Goal: Book appointment/travel/reservation

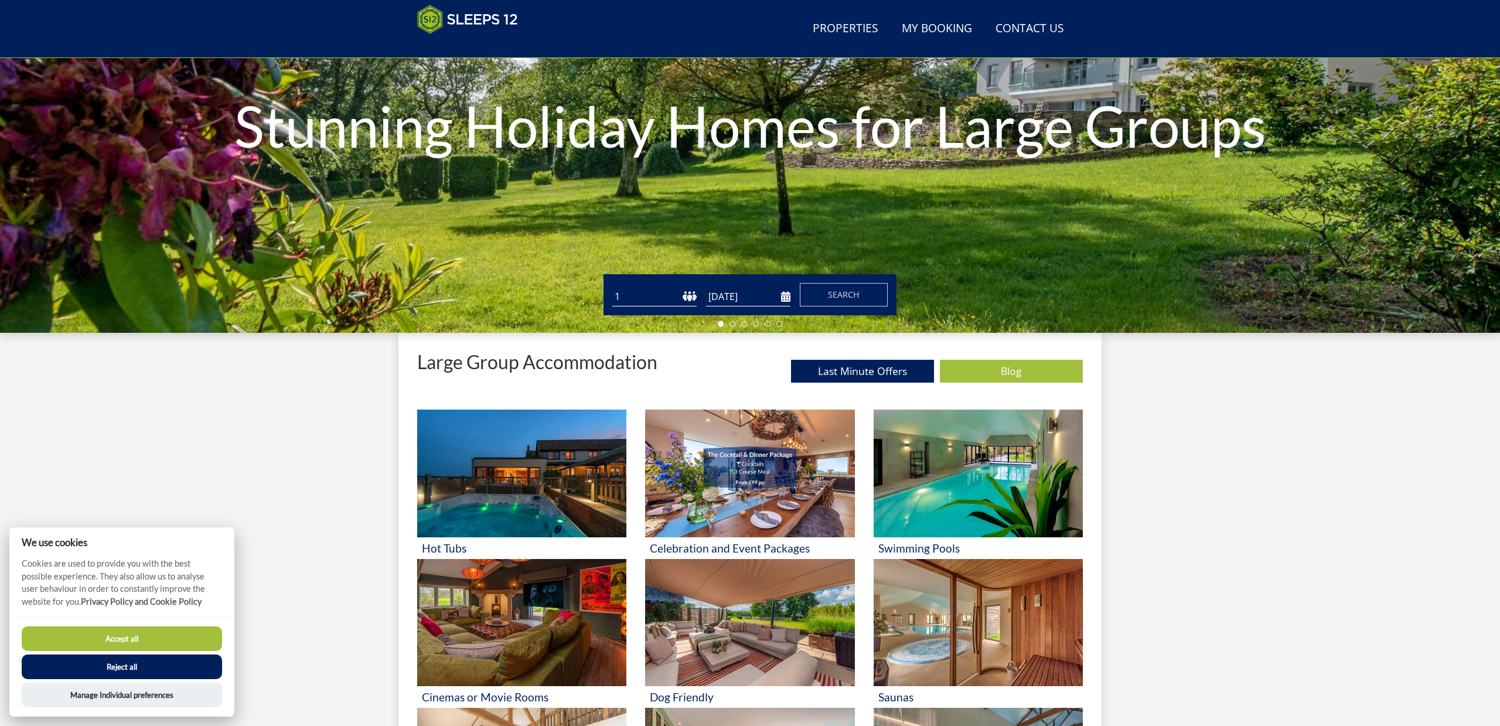
scroll to position [163, 0]
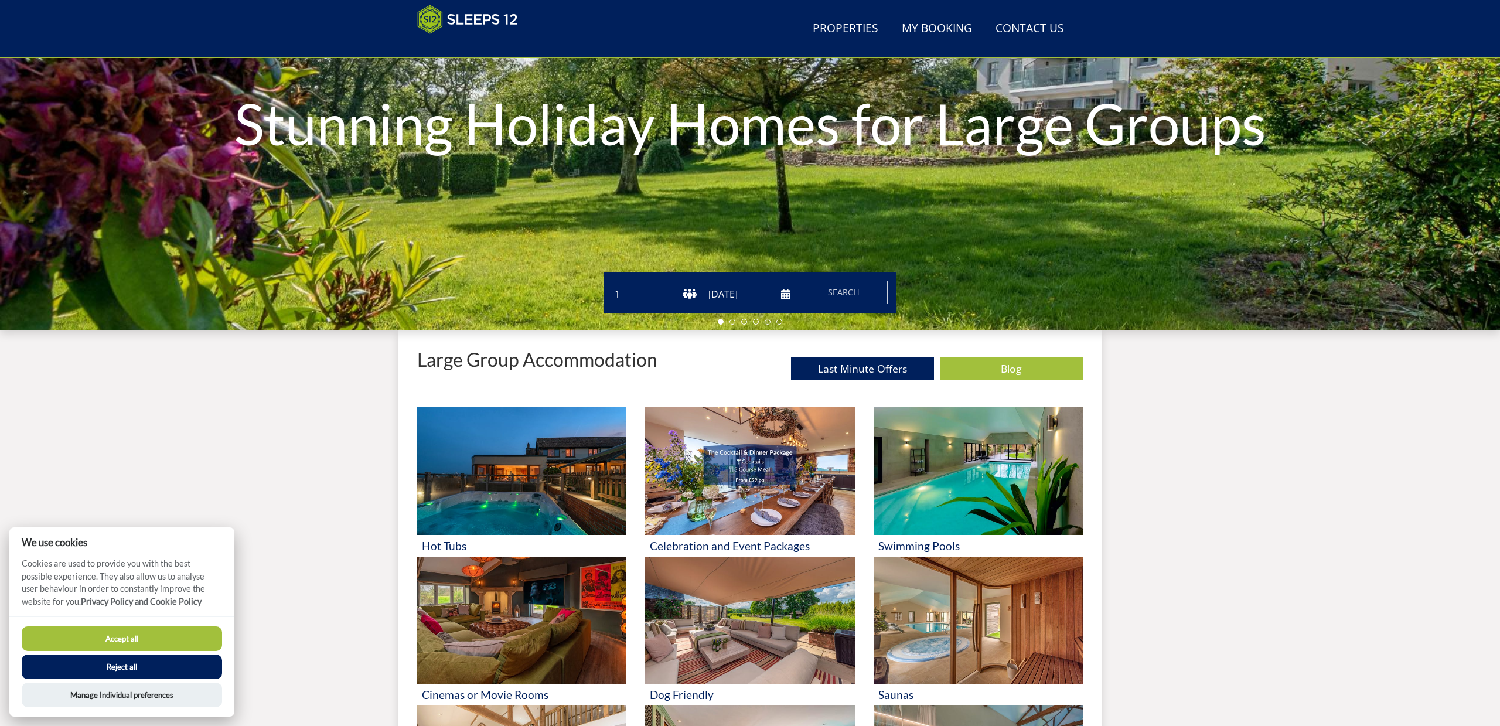
click at [114, 670] on button "Reject all" at bounding box center [122, 666] width 200 height 25
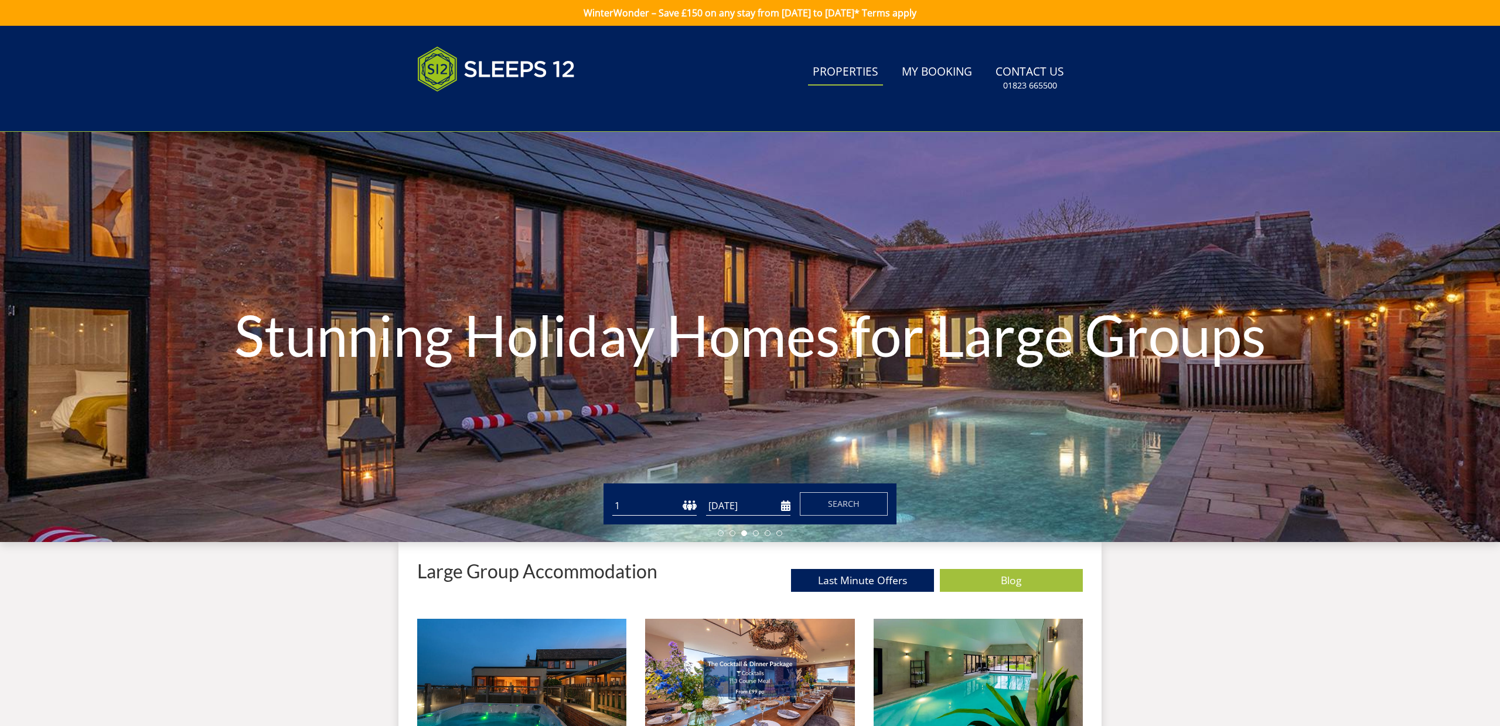
click at [852, 74] on link "Properties" at bounding box center [845, 72] width 75 height 26
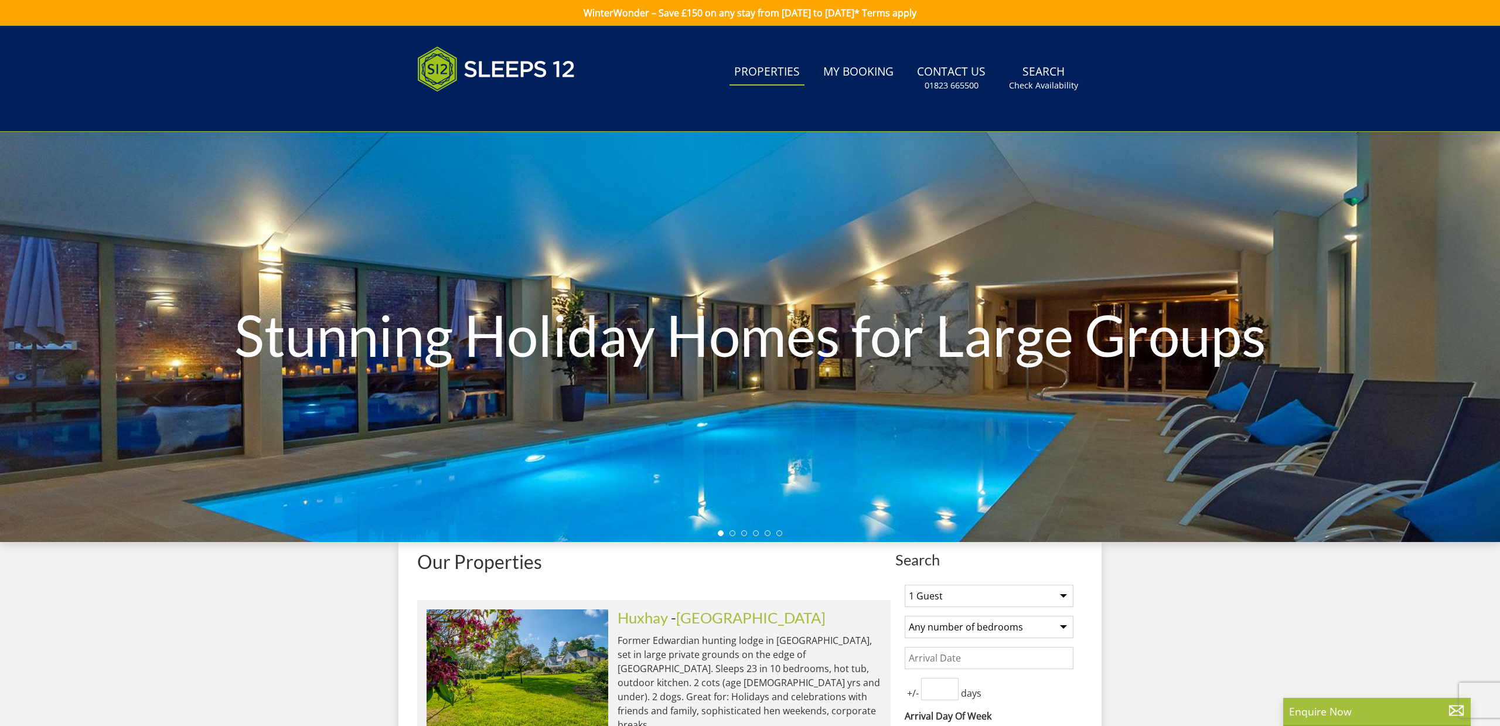
select select "16"
select select "10"
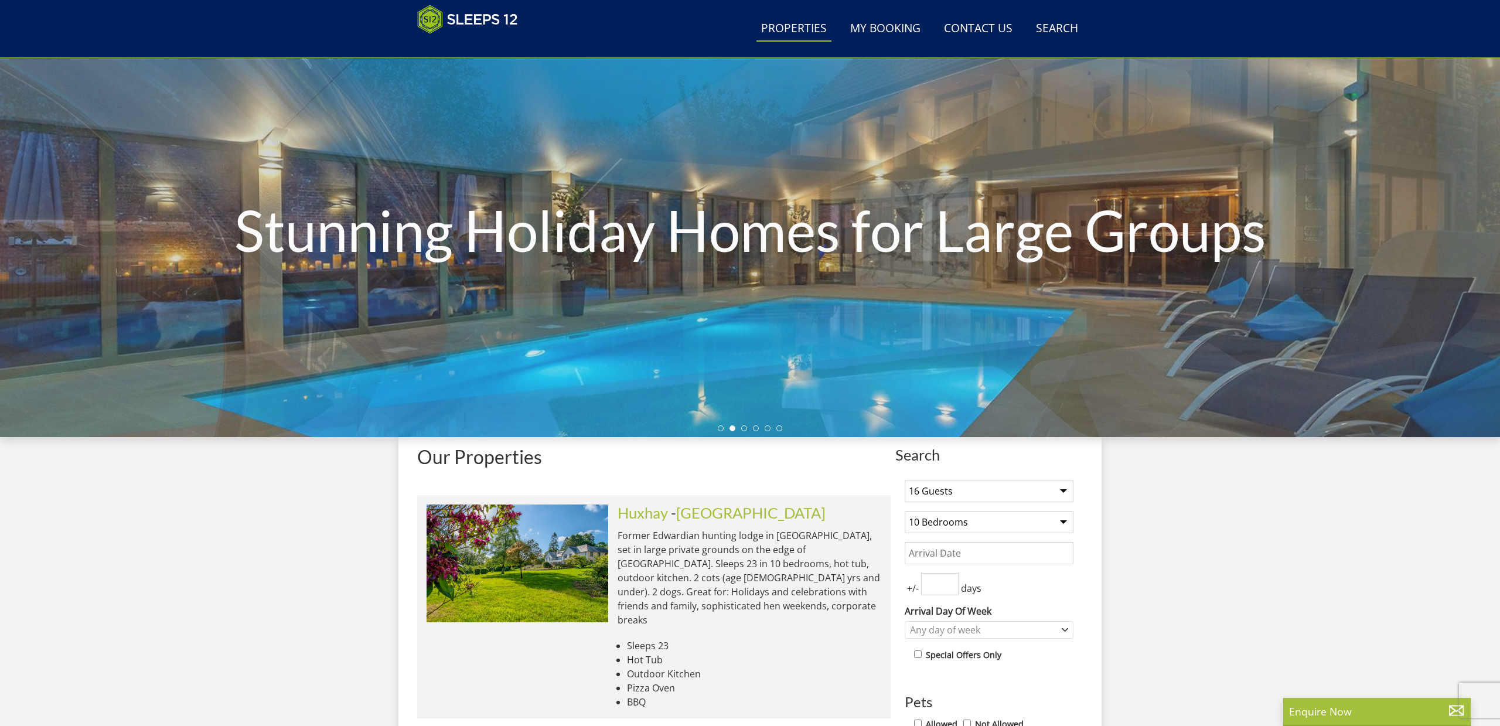
scroll to position [60, 0]
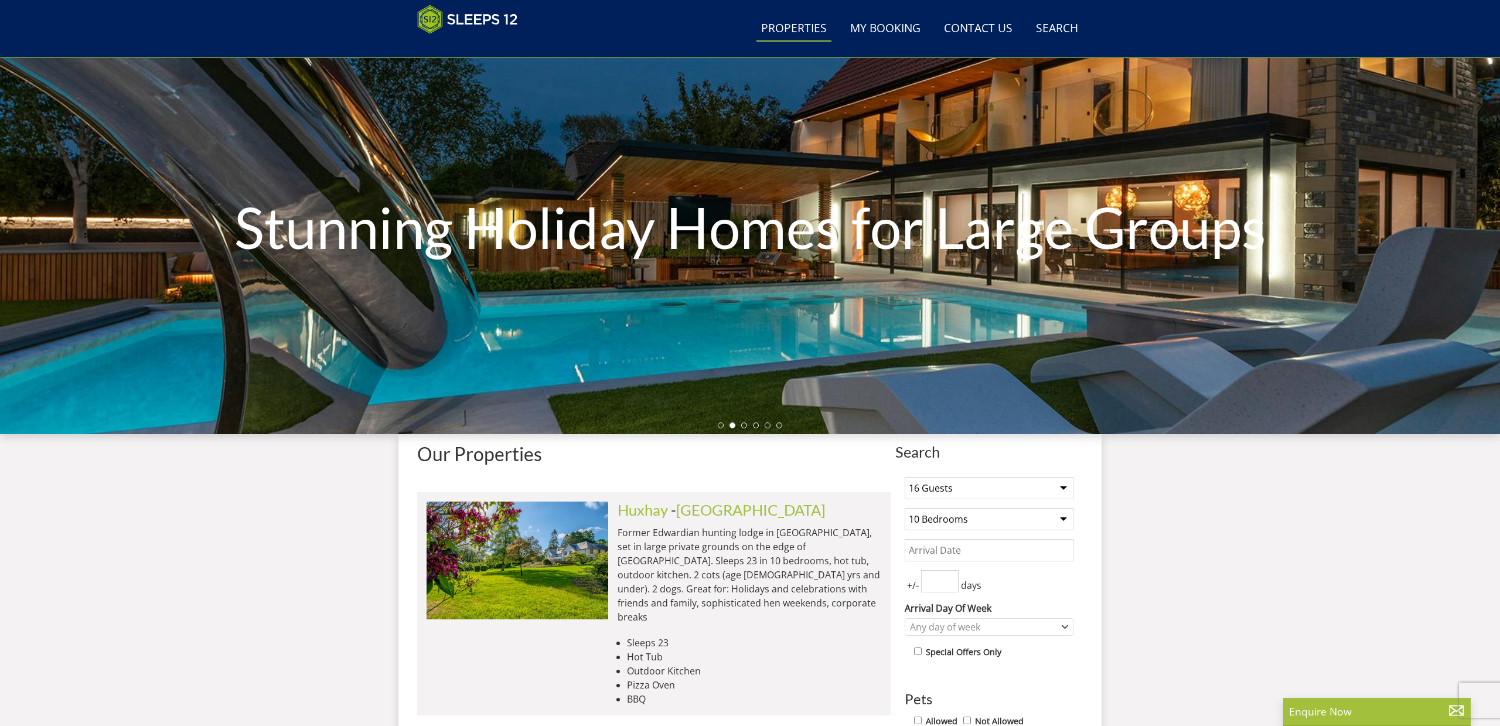
click at [929, 550] on input "Date" at bounding box center [989, 550] width 169 height 22
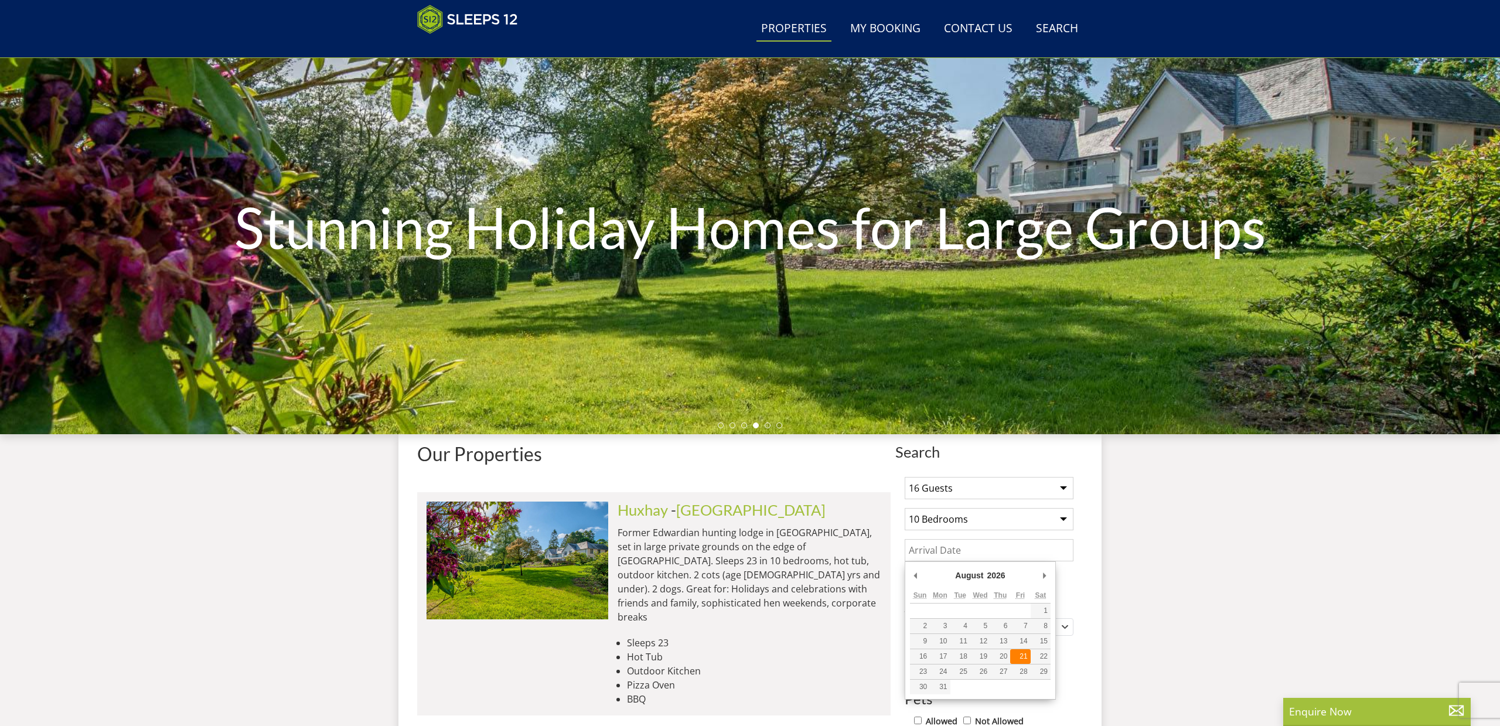
type input "[DATE]"
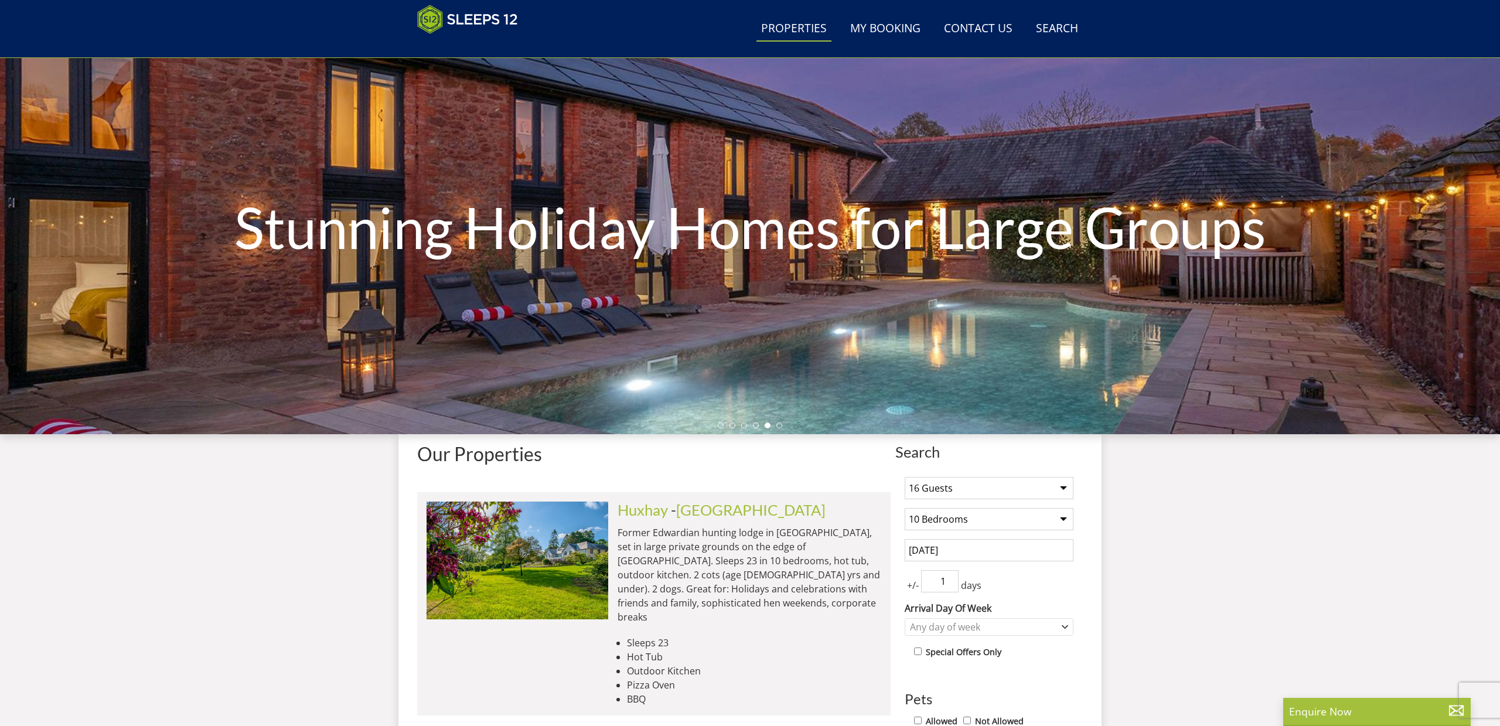
click at [951, 580] on input "1" at bounding box center [939, 581] width 37 height 22
click at [951, 580] on input "2" at bounding box center [939, 581] width 37 height 22
type input "3"
click at [951, 580] on input "3" at bounding box center [939, 581] width 37 height 22
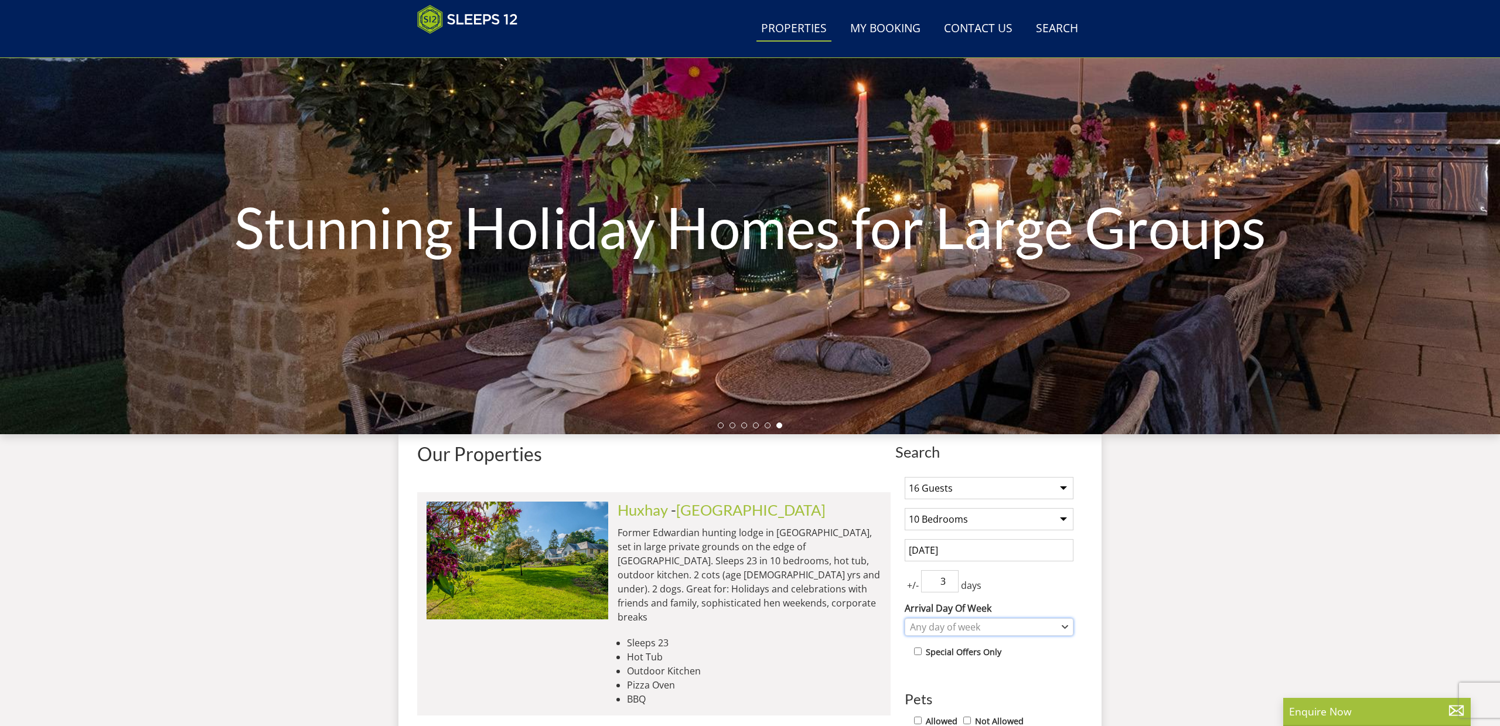
click at [1063, 626] on icon "Combobox" at bounding box center [1064, 627] width 5 height 2
click at [936, 566] on div "[DATE]" at bounding box center [989, 568] width 168 height 20
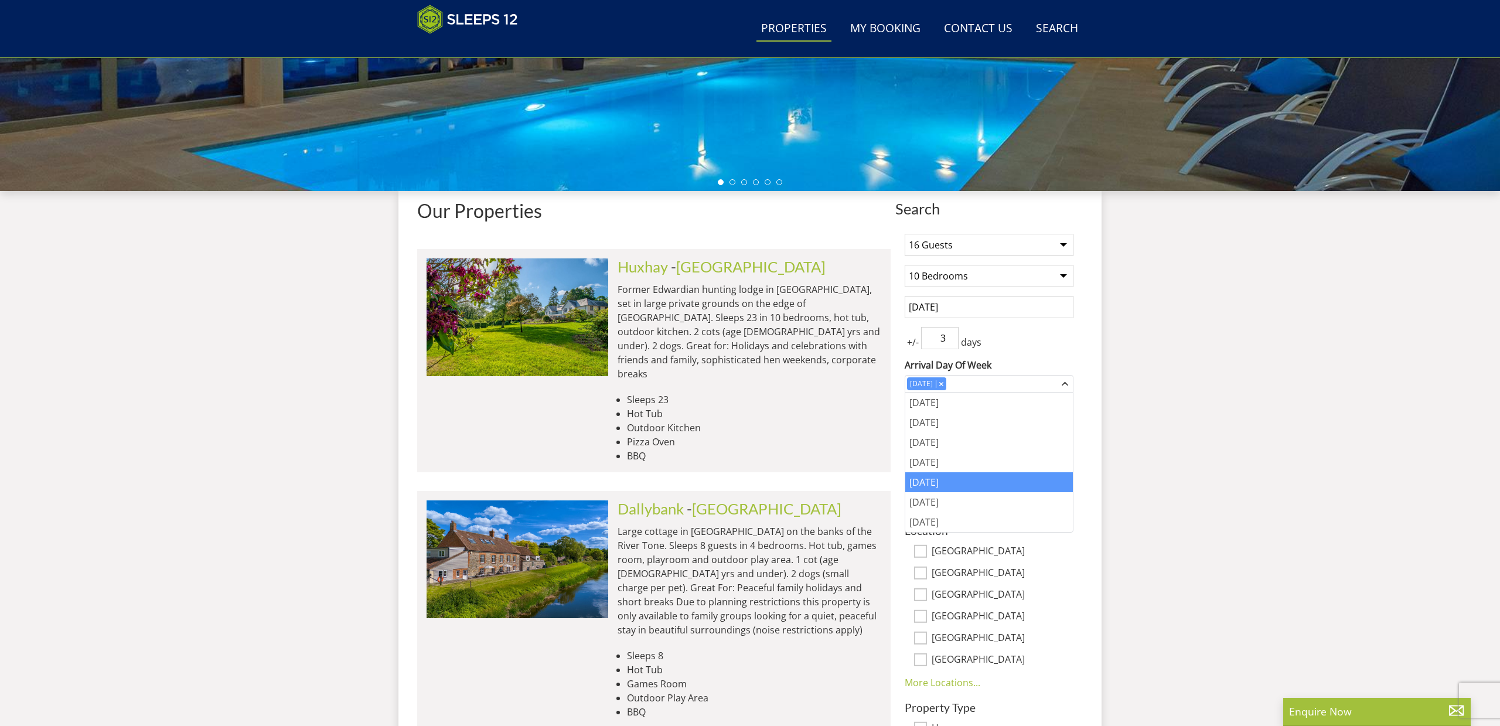
scroll to position [307, 0]
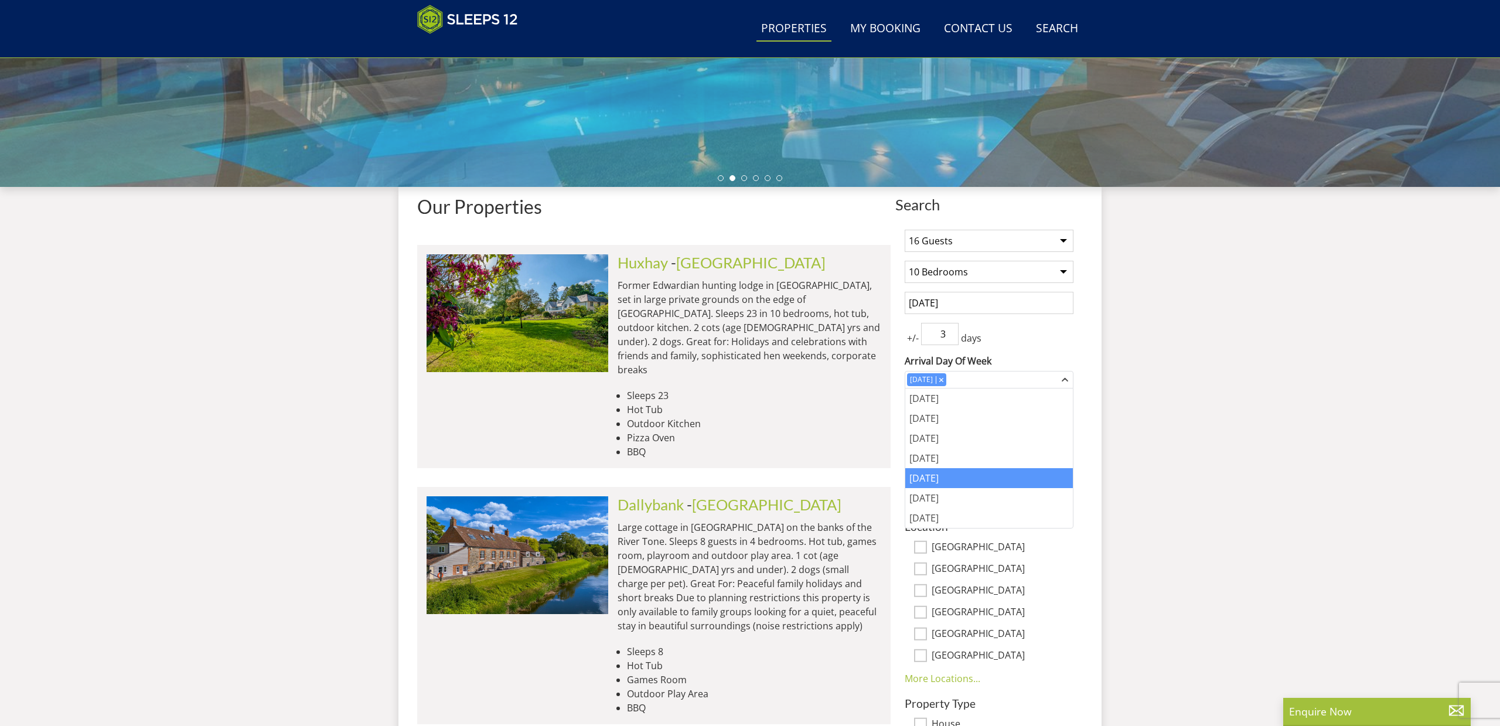
click at [1051, 569] on label "[GEOGRAPHIC_DATA]" at bounding box center [1003, 569] width 142 height 13
click at [927, 569] on input "[GEOGRAPHIC_DATA]" at bounding box center [920, 568] width 13 height 13
checkbox input "true"
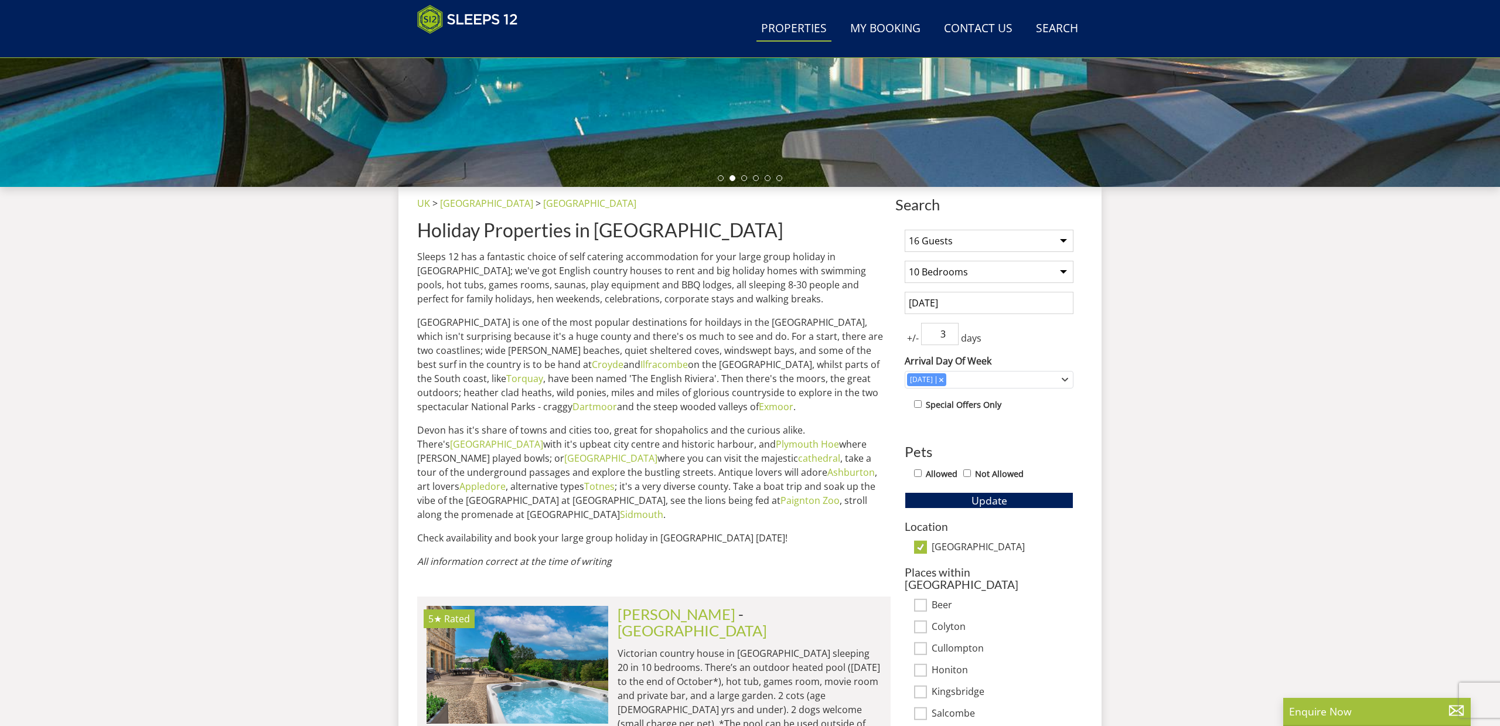
click at [916, 473] on input "Allowed" at bounding box center [918, 473] width 8 height 8
checkbox input "true"
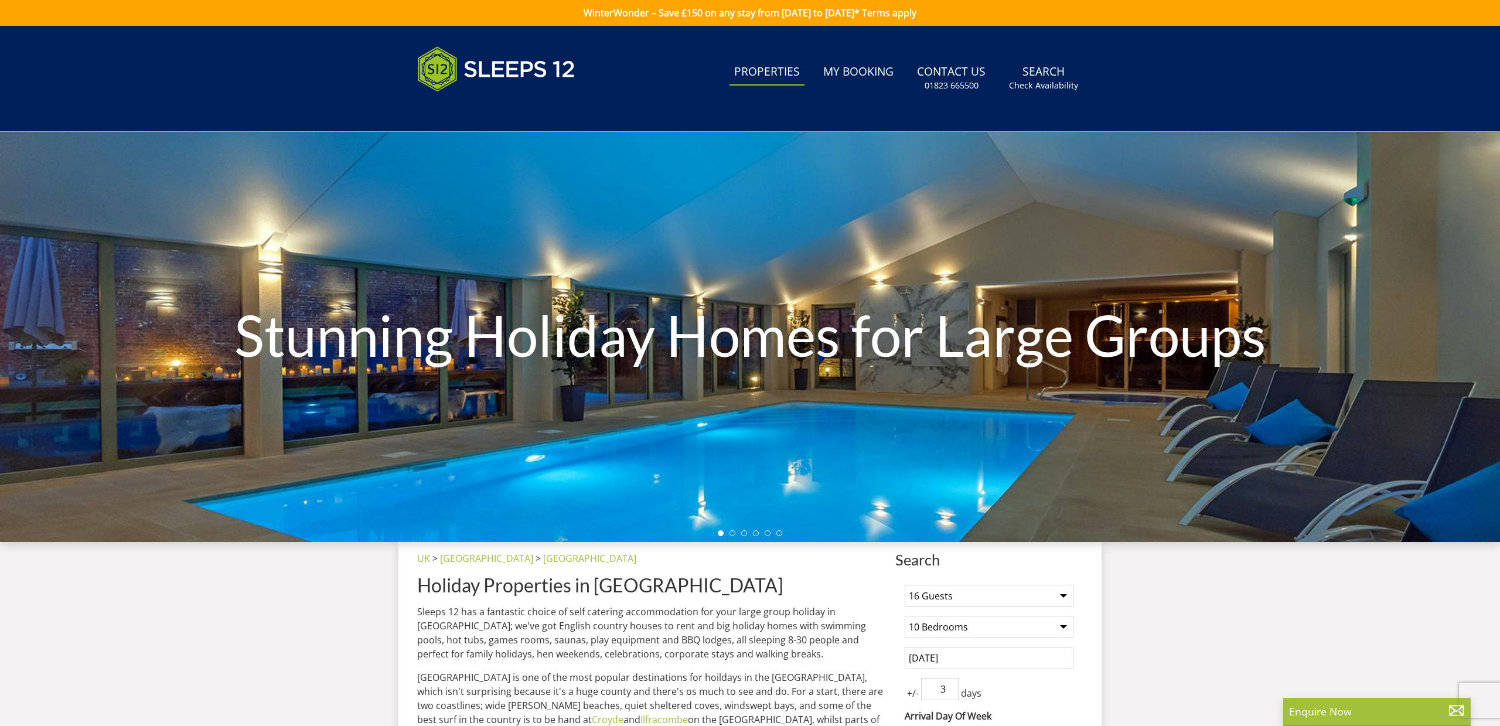
scroll to position [0, 0]
